Goal: Task Accomplishment & Management: Manage account settings

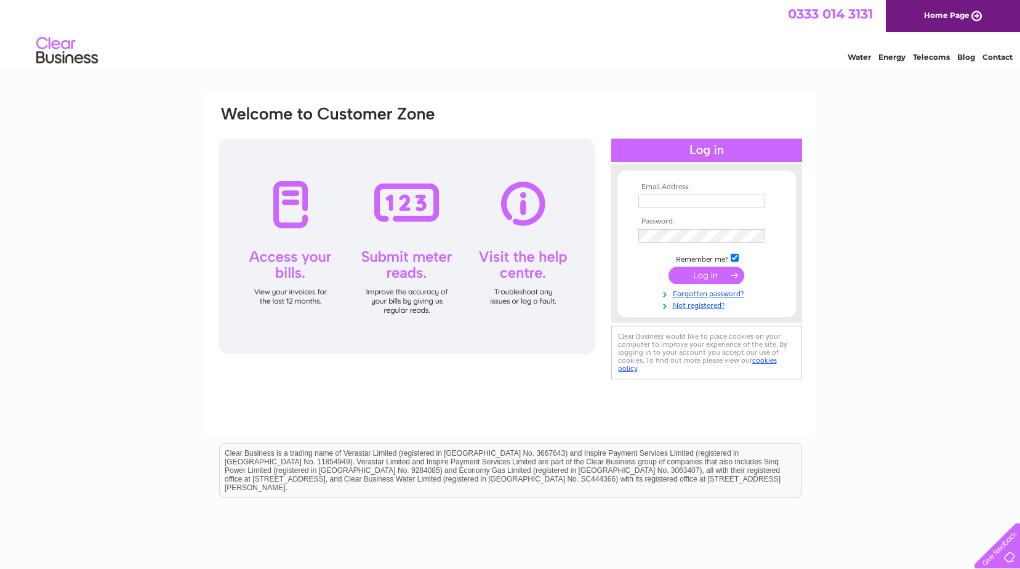
click at [672, 196] on input "text" at bounding box center [701, 202] width 127 height 14
type input "[EMAIL_ADDRESS][DOMAIN_NAME]"
click at [669, 268] on input "submit" at bounding box center [707, 276] width 76 height 17
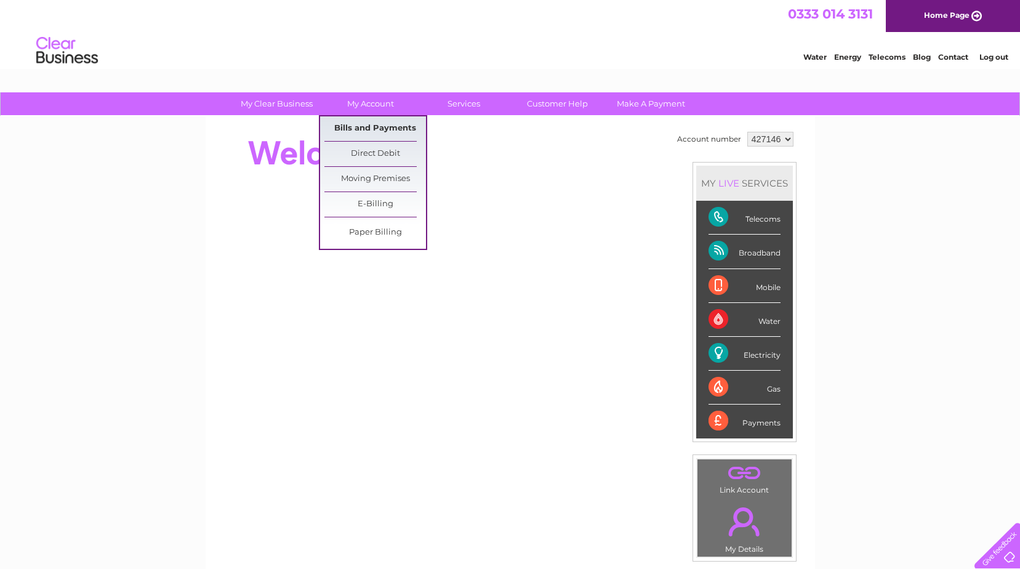
click at [368, 130] on link "Bills and Payments" at bounding box center [375, 128] width 102 height 25
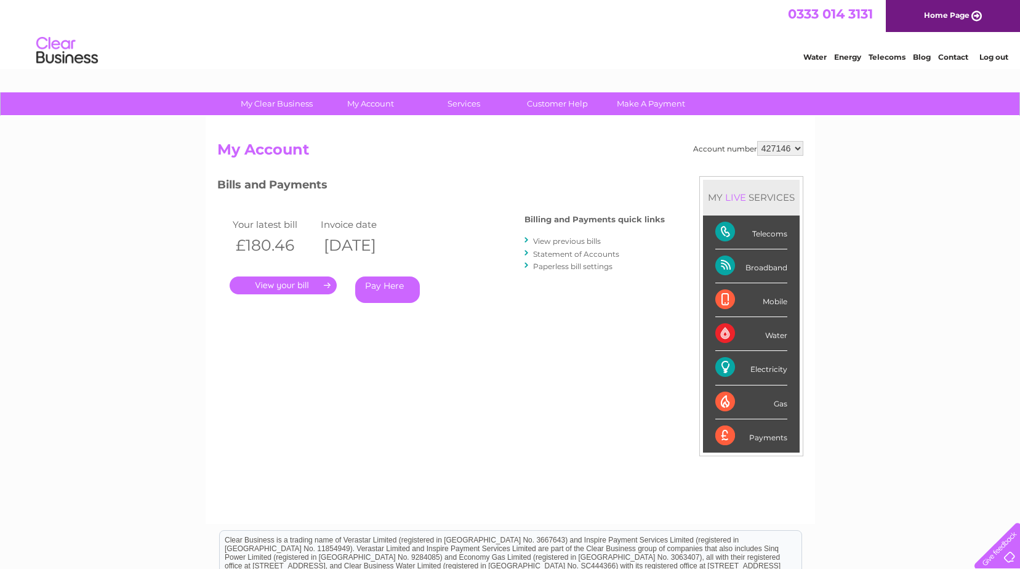
click at [274, 283] on link "." at bounding box center [283, 285] width 107 height 18
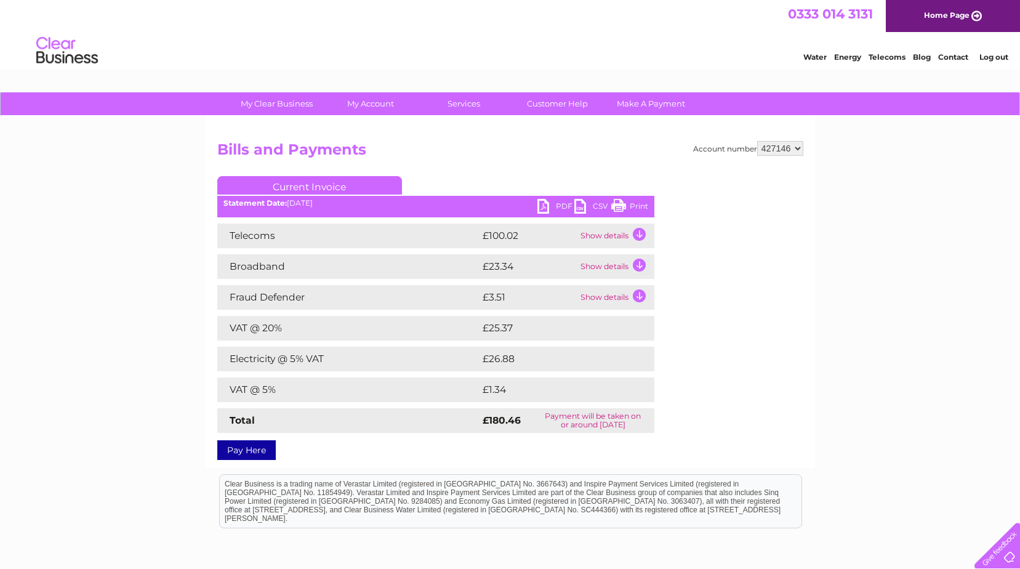
click at [543, 209] on link "PDF" at bounding box center [555, 208] width 37 height 18
click at [992, 60] on link "Log out" at bounding box center [993, 56] width 29 height 9
